Goal: Find contact information: Obtain details needed to contact an individual or organization

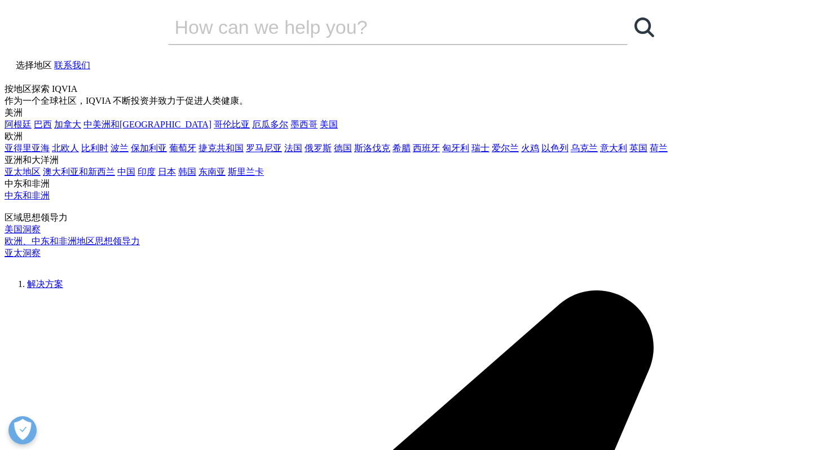
click at [9, 77] on icon at bounding box center [7, 78] width 4 height 3
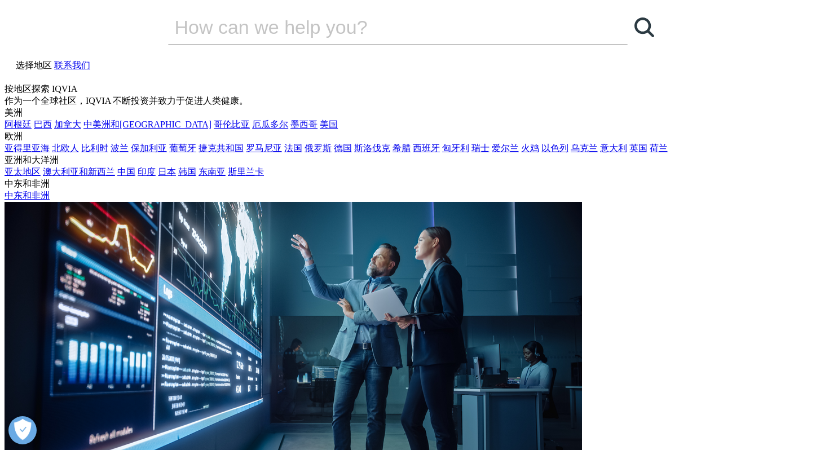
click at [417, 44] on input "Search" at bounding box center [381, 27] width 427 height 34
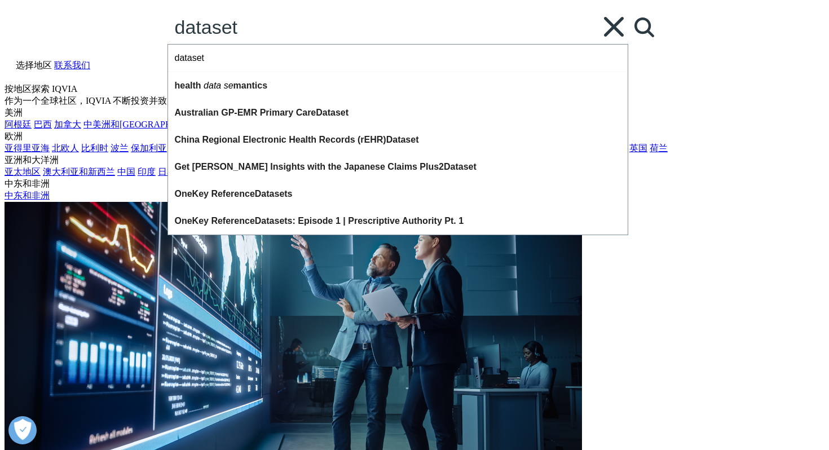
type input "dataset"
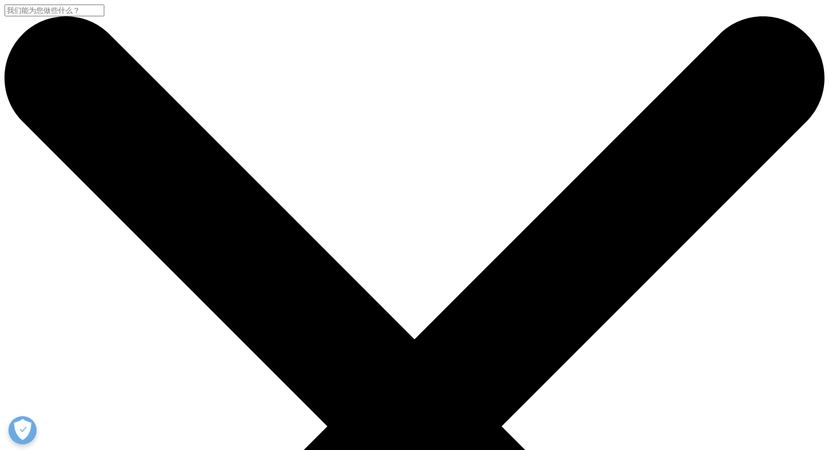
paste input "Opioid Trends Report"
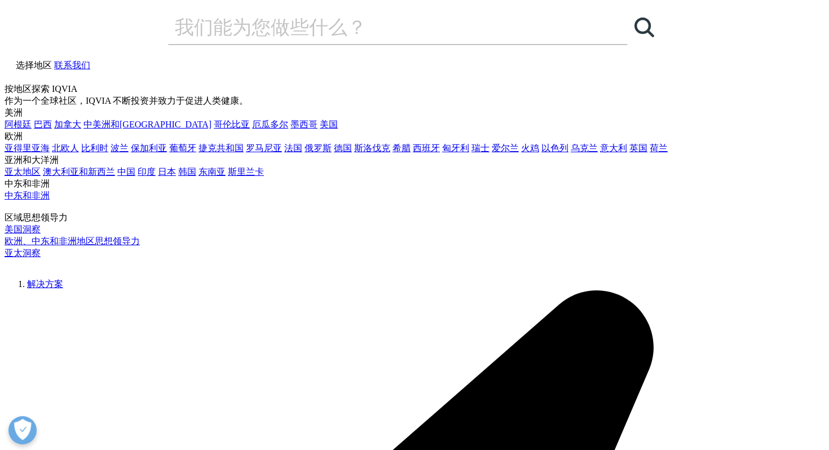
drag, startPoint x: 200, startPoint y: 179, endPoint x: 134, endPoint y: 179, distance: 66.0
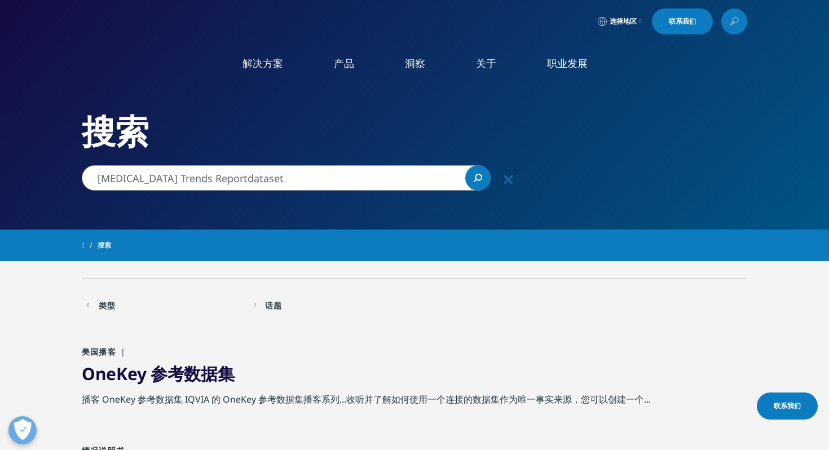
click at [134, 179] on input "Opioid Trends Reportdataset" at bounding box center [286, 177] width 409 height 25
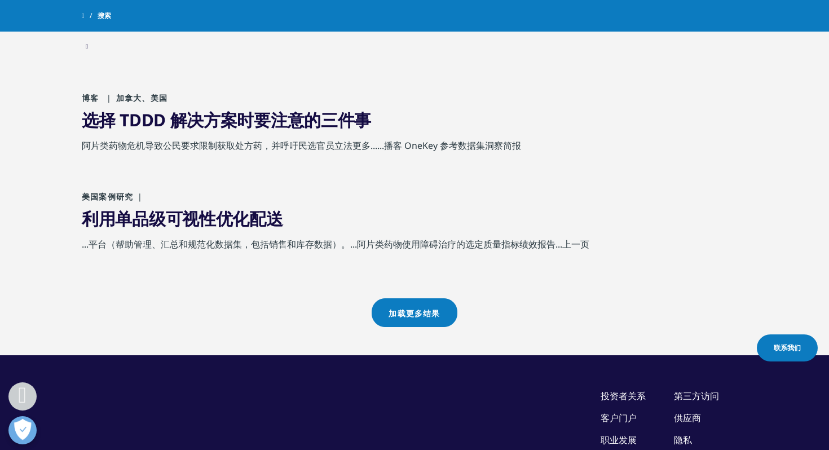
scroll to position [1061, 0]
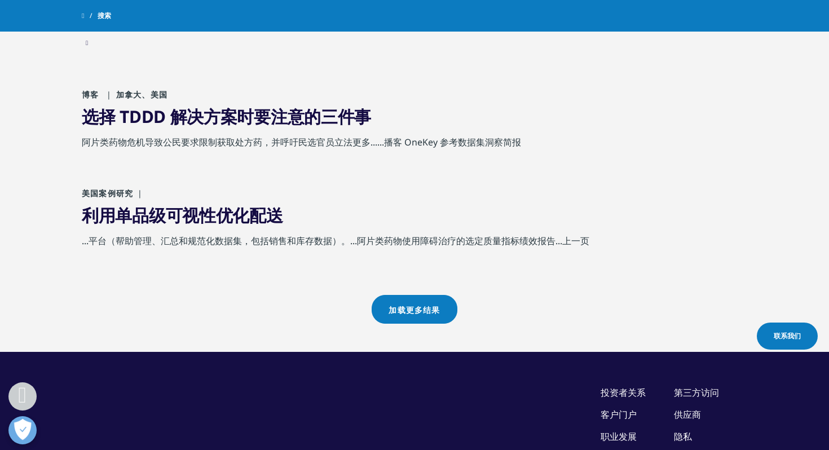
click at [391, 307] on font "加载更多结果" at bounding box center [414, 310] width 51 height 10
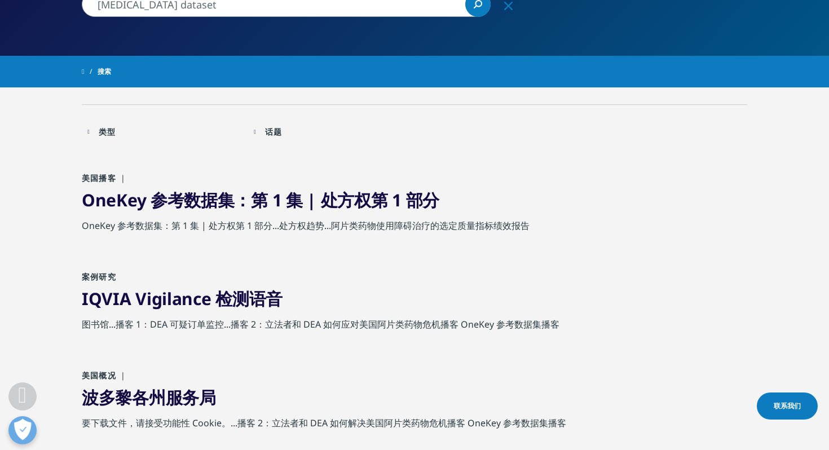
scroll to position [0, 0]
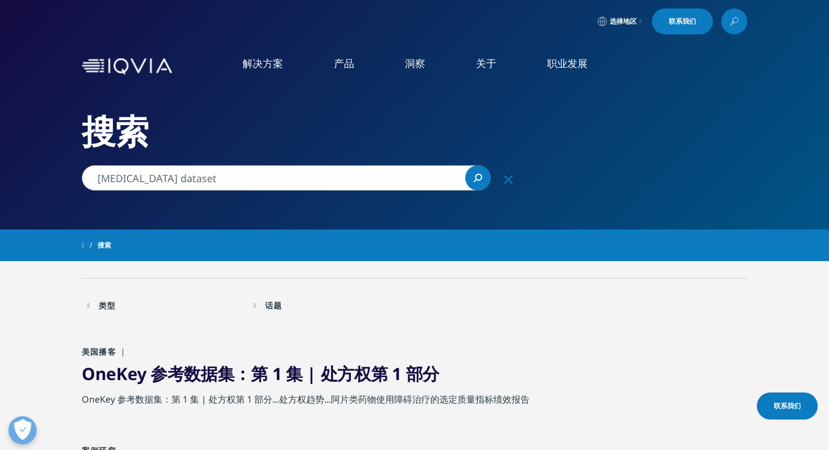
click at [138, 181] on input "Opioid dataset" at bounding box center [286, 177] width 409 height 25
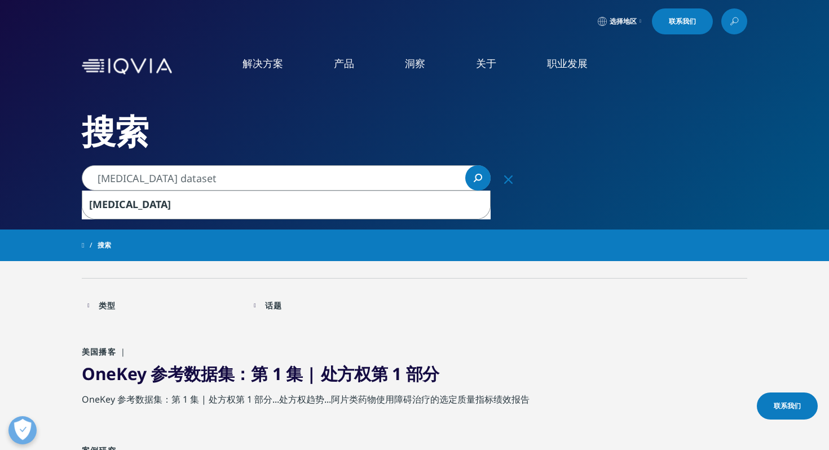
drag, startPoint x: 131, startPoint y: 180, endPoint x: 0, endPoint y: 180, distance: 131.4
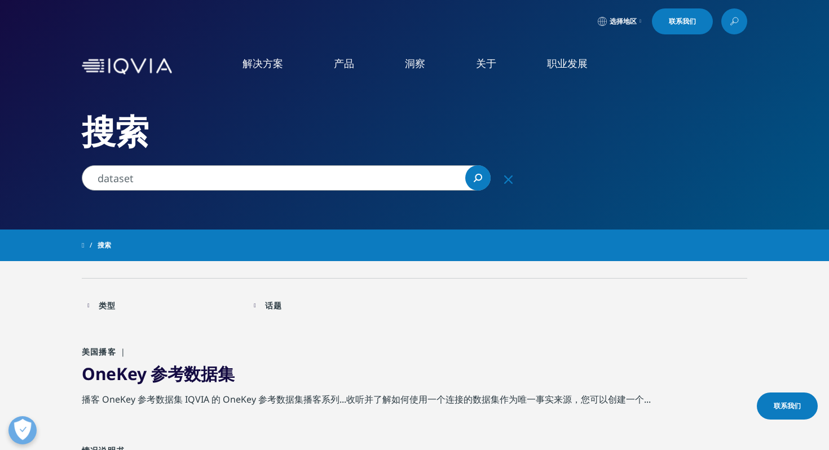
click at [98, 178] on input "dataset" at bounding box center [286, 177] width 409 height 25
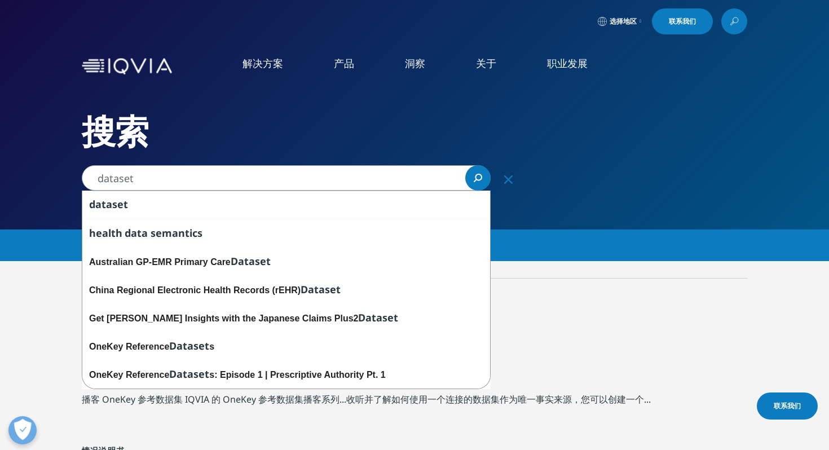
click at [96, 182] on input "dataset" at bounding box center [286, 177] width 409 height 25
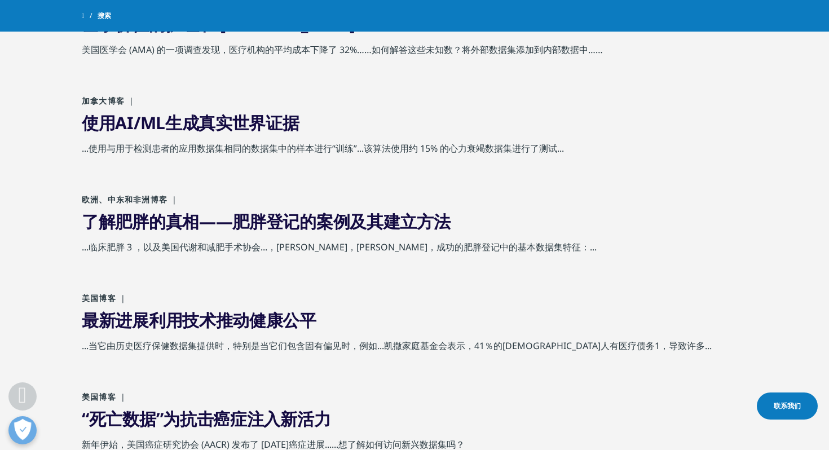
scroll to position [57, 0]
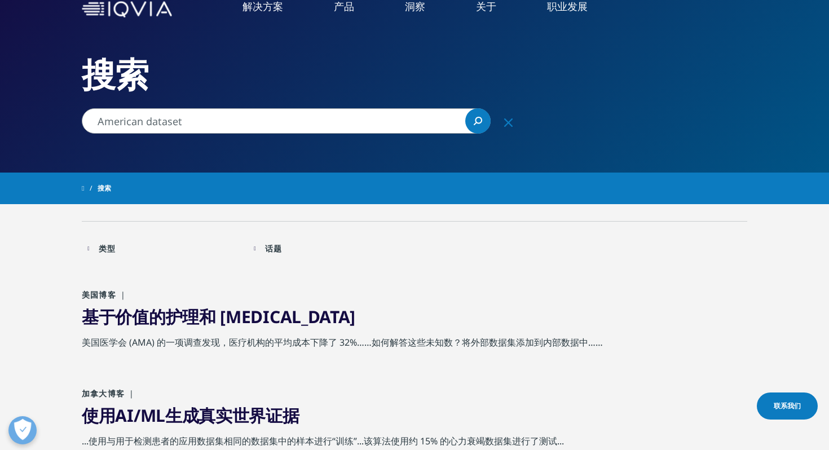
click at [142, 121] on input "American dataset" at bounding box center [286, 120] width 409 height 25
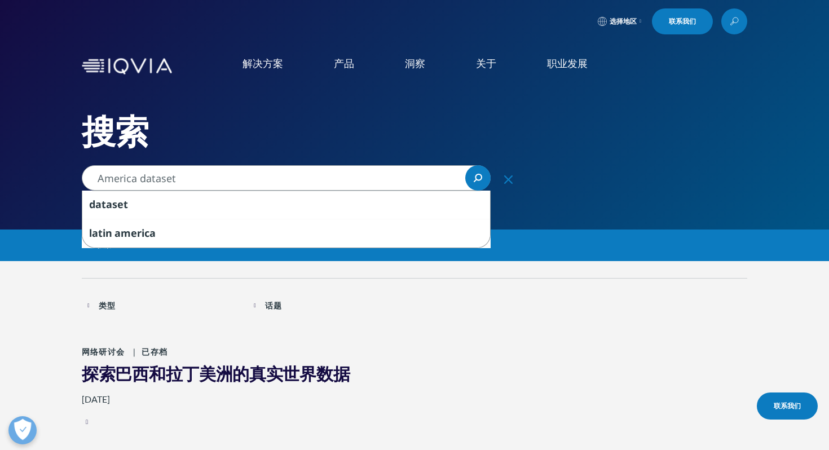
drag, startPoint x: 139, startPoint y: 177, endPoint x: 95, endPoint y: 176, distance: 43.4
click at [95, 176] on input "America dataset" at bounding box center [286, 177] width 409 height 25
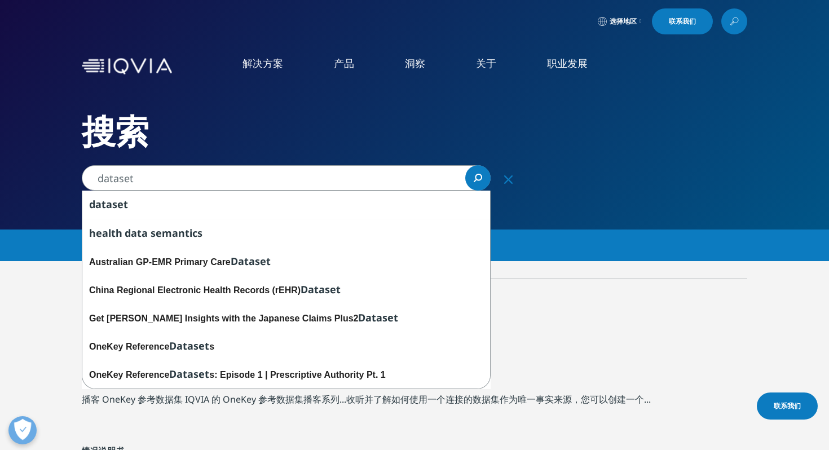
drag, startPoint x: 378, startPoint y: 183, endPoint x: 52, endPoint y: 164, distance: 327.0
paste input "Total Patient Tracker"
type input "Total Patient Tracker"
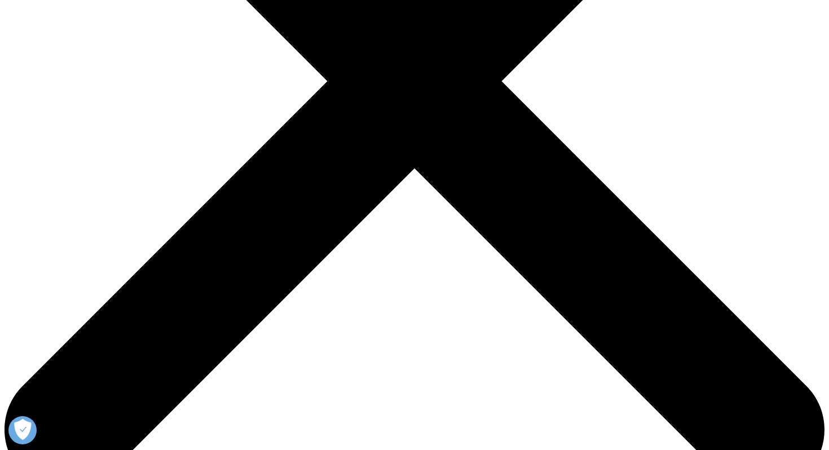
scroll to position [343, 0]
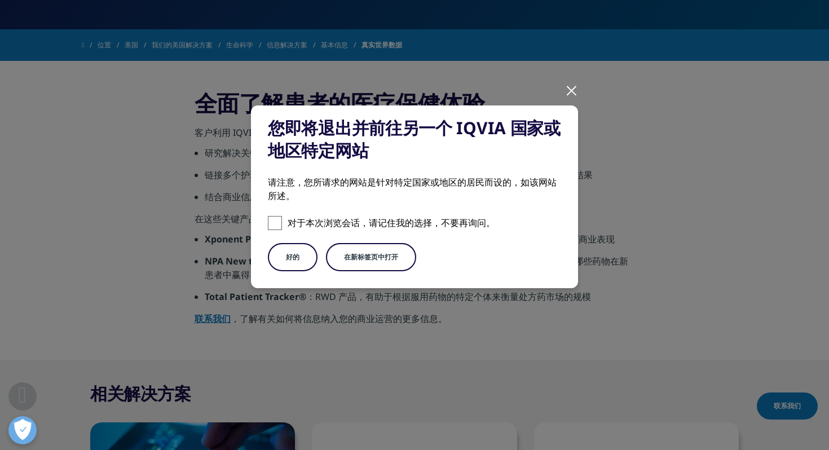
click at [278, 256] on button "好的" at bounding box center [293, 257] width 50 height 28
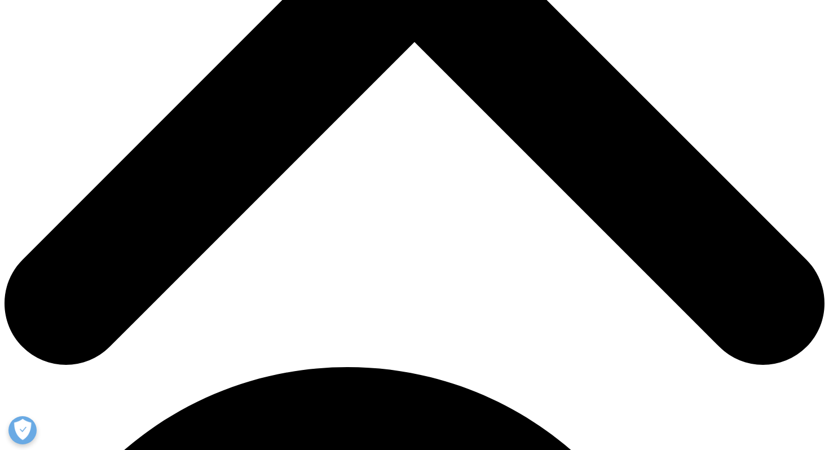
scroll to position [513, 0]
